Goal: Navigation & Orientation: Find specific page/section

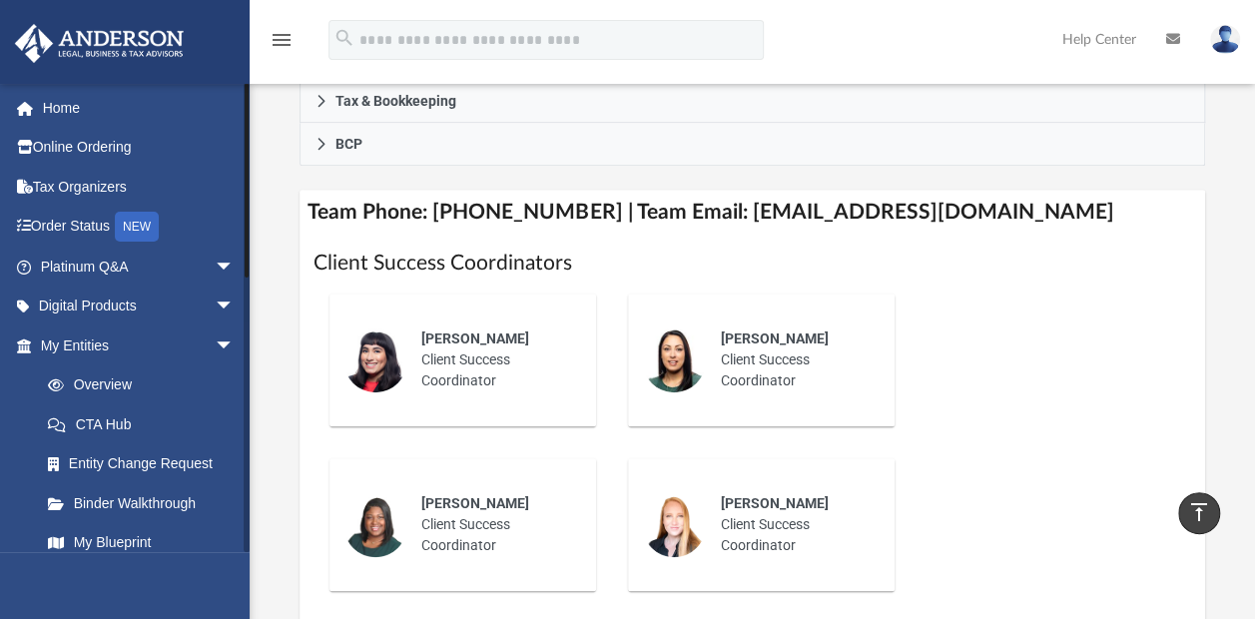
drag, startPoint x: 245, startPoint y: 281, endPoint x: 282, endPoint y: 149, distance: 138.1
click at [282, 149] on div "App [EMAIL_ADDRESS][DOMAIN_NAME] Sign Out [EMAIL_ADDRESS][DOMAIN_NAME] Home Onl…" at bounding box center [627, 414] width 1255 height 2178
click at [215, 264] on span "arrow_drop_down" at bounding box center [235, 267] width 40 height 41
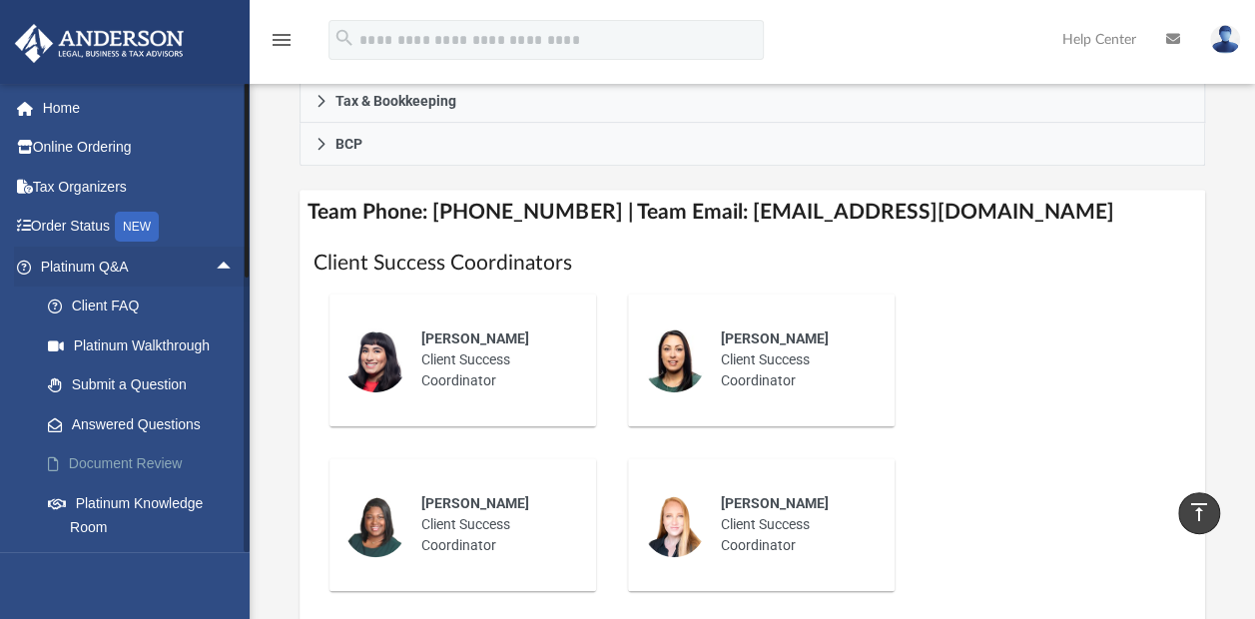
click at [179, 460] on link "Document Review" at bounding box center [146, 464] width 237 height 40
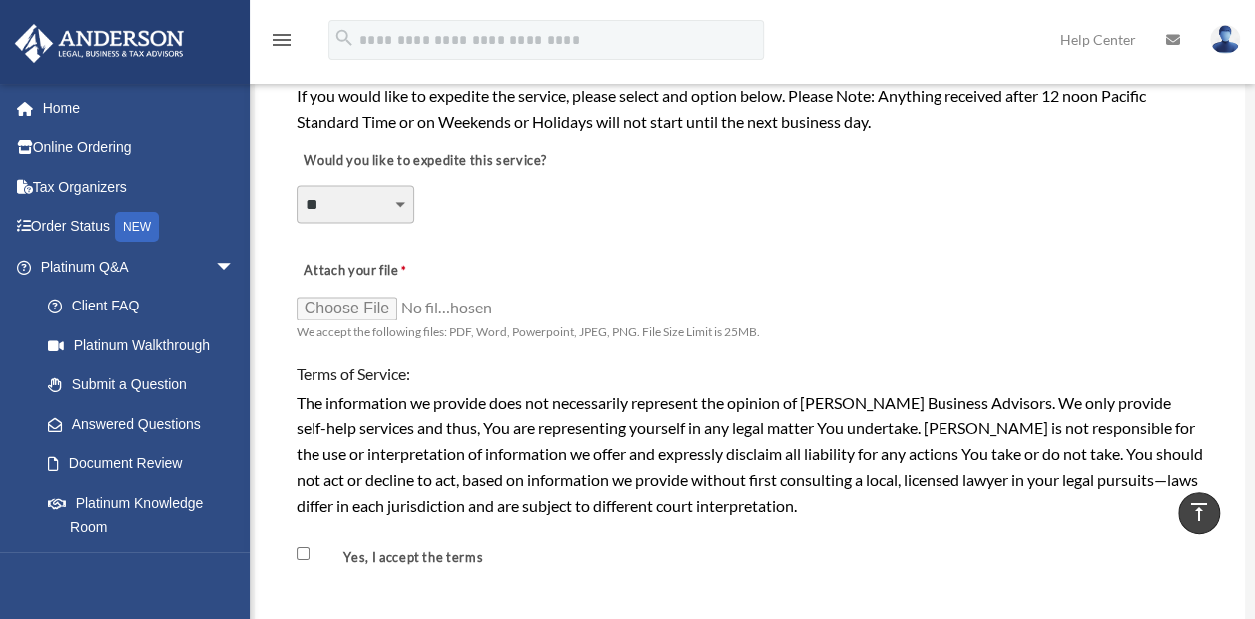
scroll to position [1385, 0]
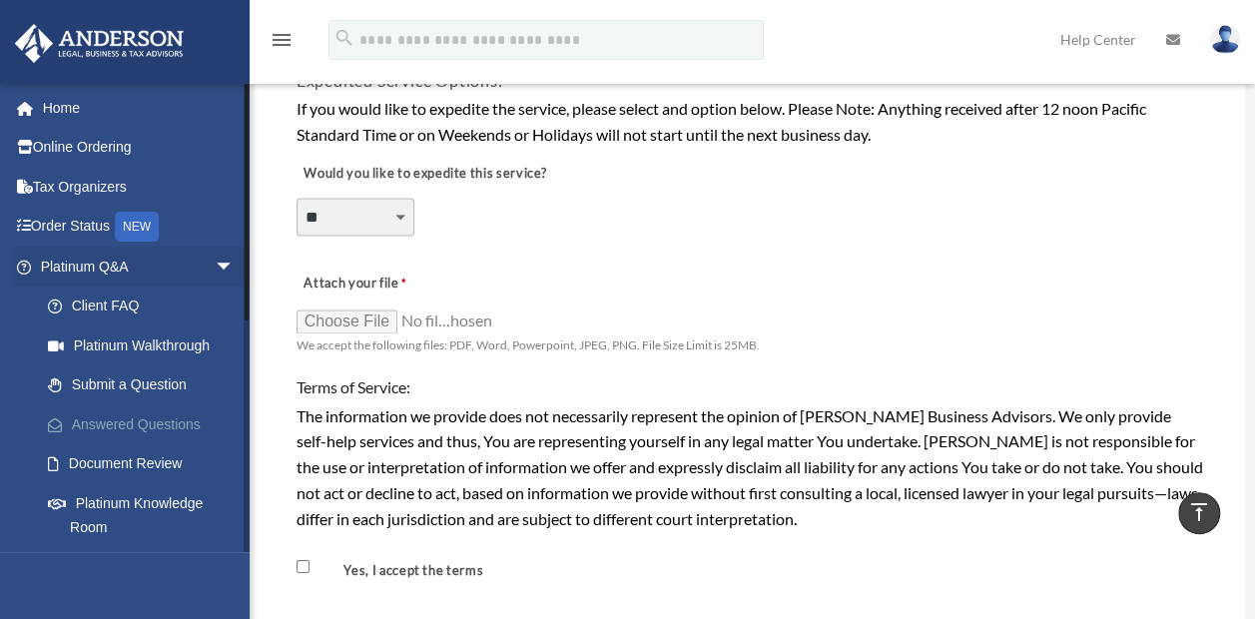
click at [142, 419] on link "Answered Questions" at bounding box center [146, 424] width 237 height 40
